Goal: Task Accomplishment & Management: Manage account settings

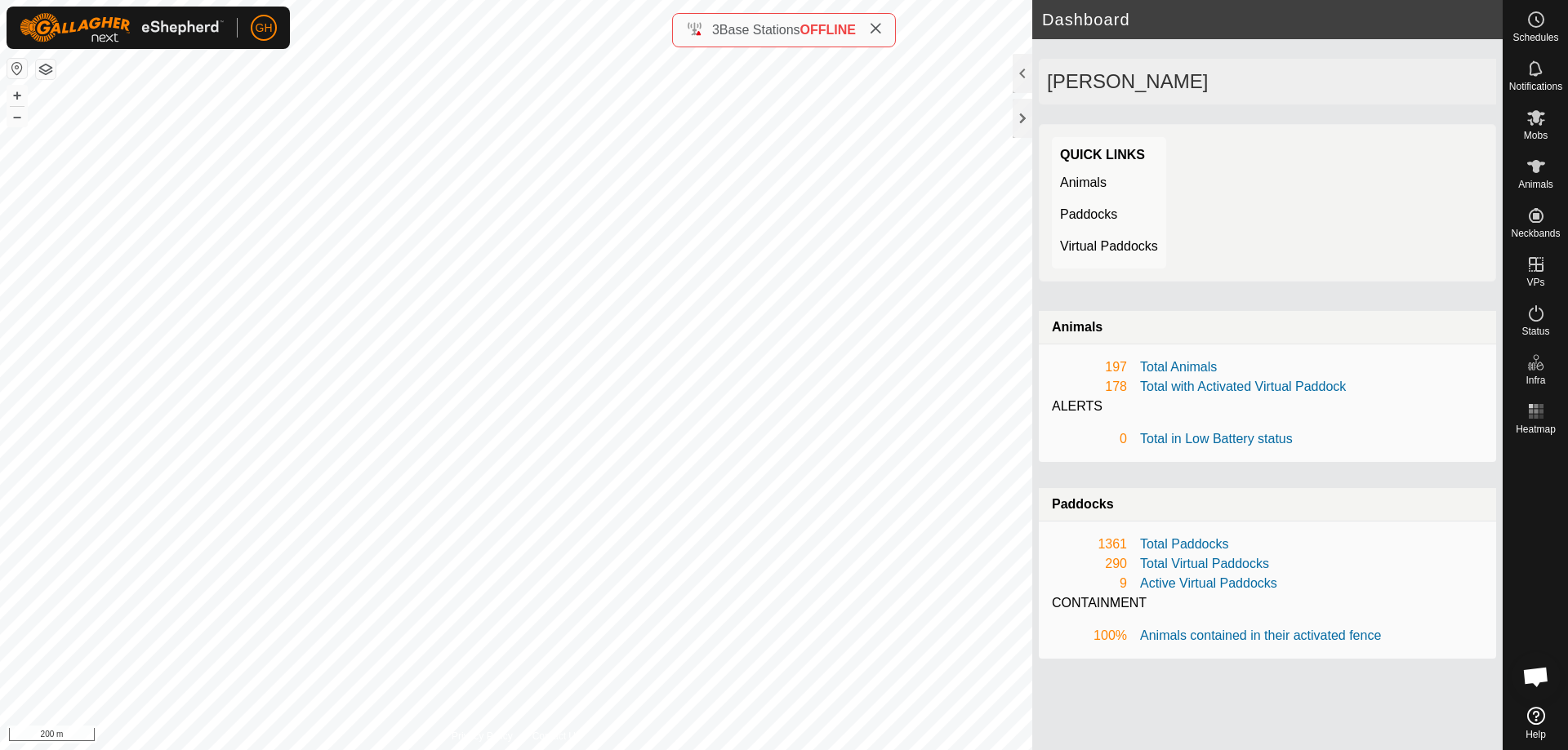
scroll to position [3519, 0]
click at [873, 27] on icon at bounding box center [875, 28] width 13 height 13
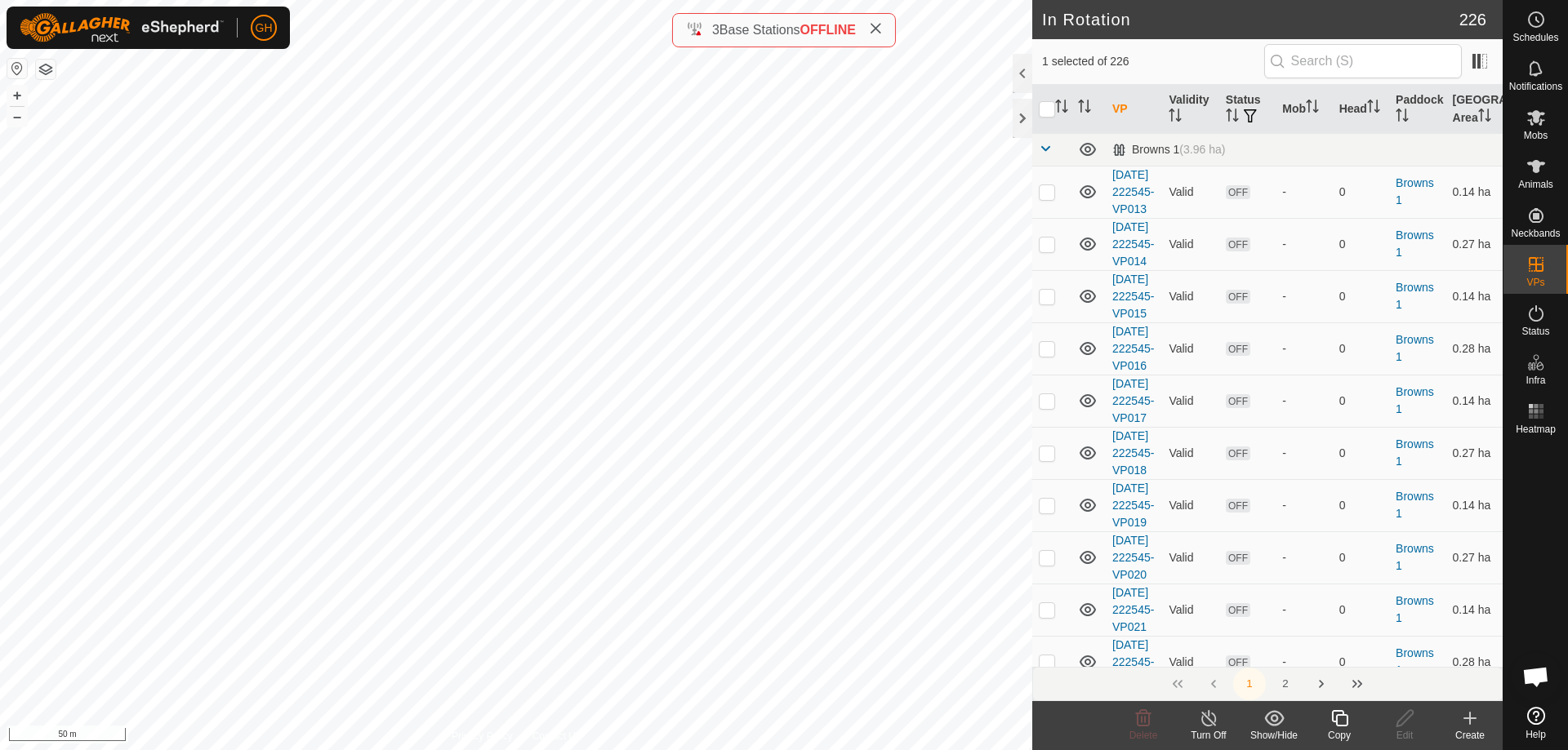
checkbox input "false"
click at [879, 31] on icon at bounding box center [875, 28] width 13 height 13
checkbox input "false"
